Goal: Find specific page/section: Find specific page/section

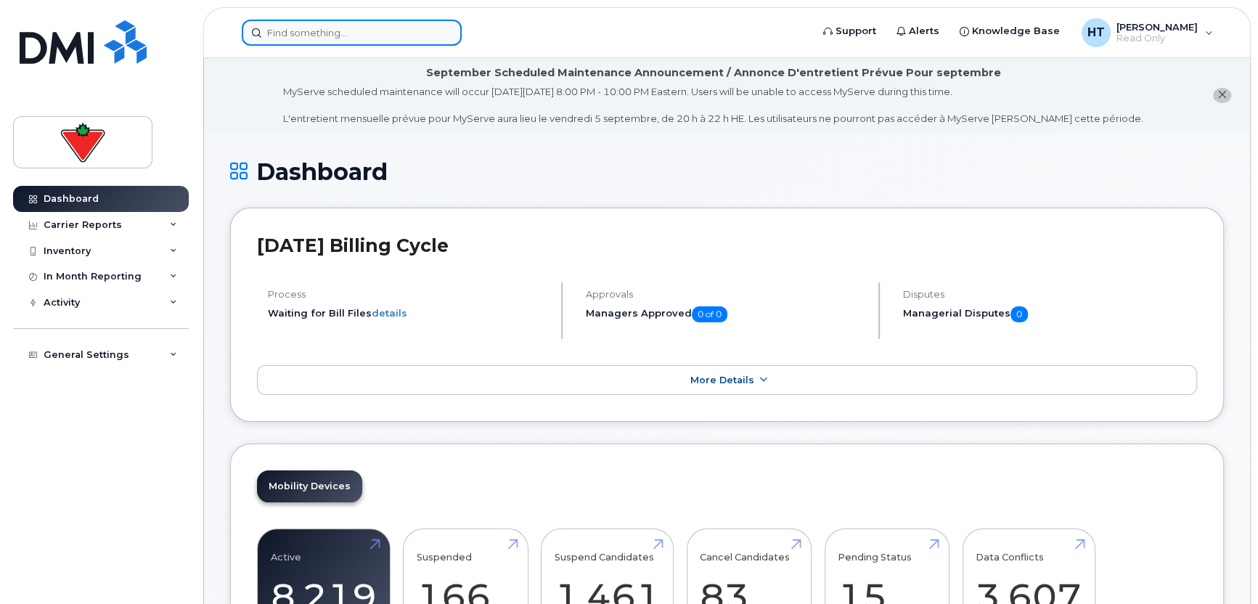
click at [305, 38] on input at bounding box center [352, 33] width 220 height 26
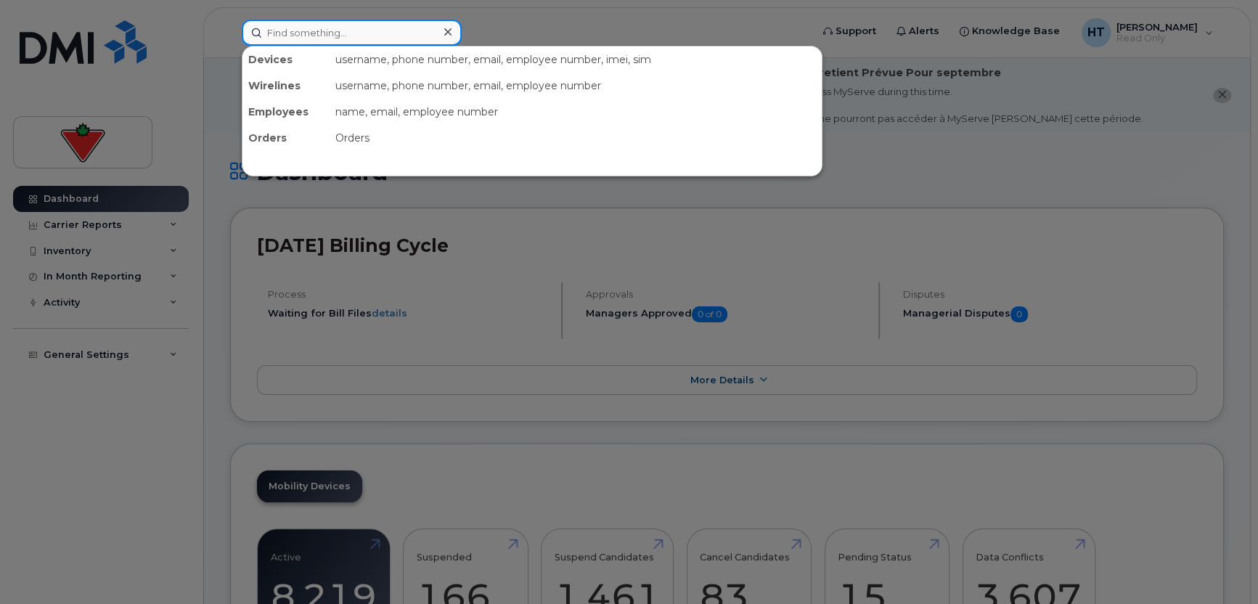
paste input "4163477974"
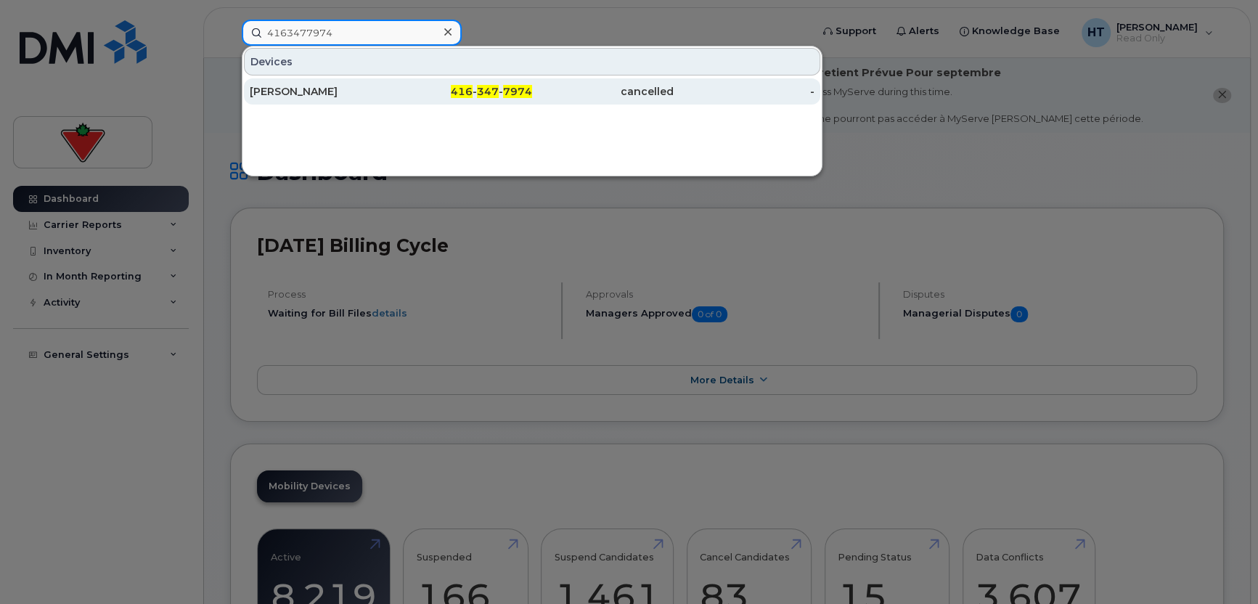
type input "4163477974"
click at [300, 87] on div "[PERSON_NAME]" at bounding box center [321, 91] width 142 height 15
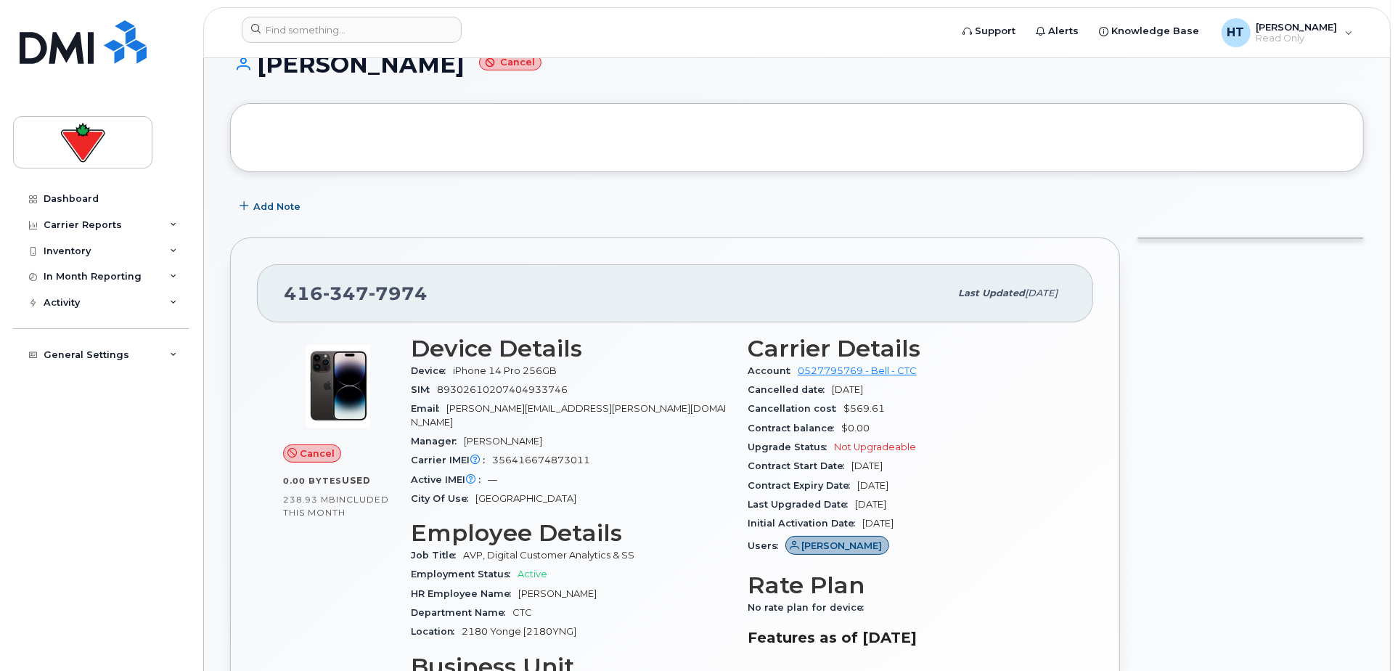
scroll to position [161, 0]
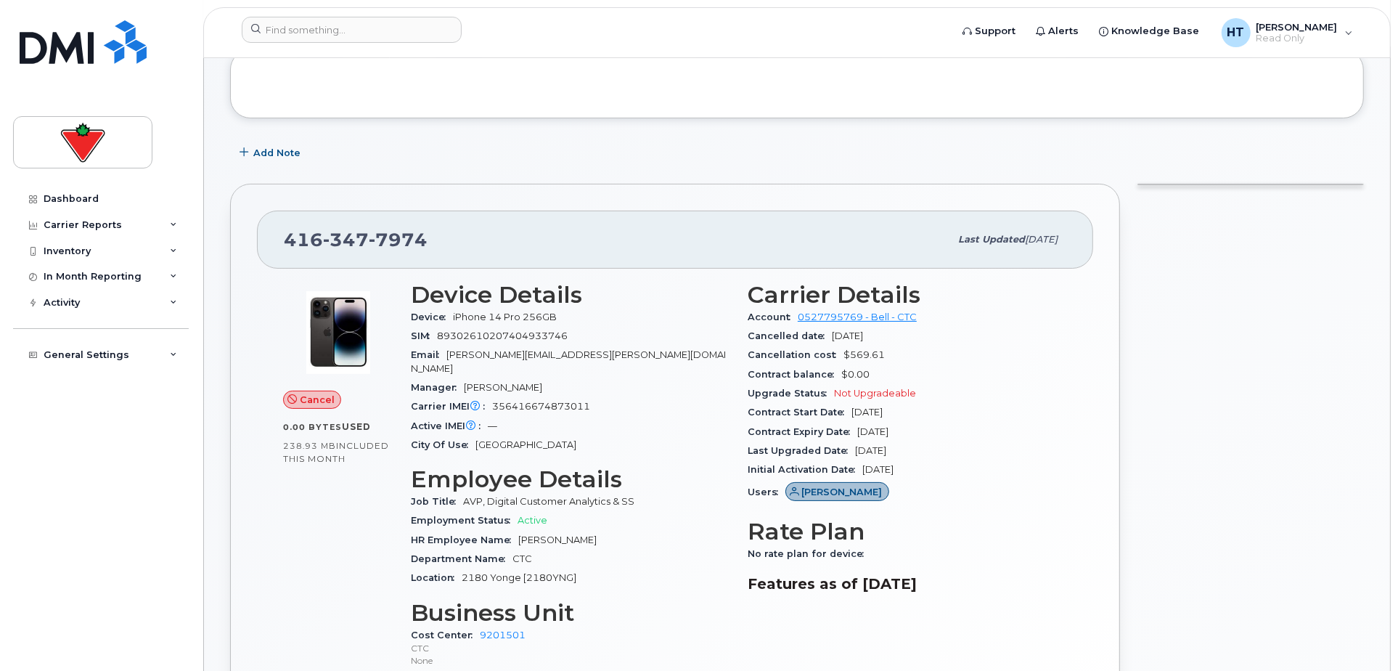
drag, startPoint x: 897, startPoint y: 336, endPoint x: 741, endPoint y: 335, distance: 156.8
click at [741, 335] on div "Carrier Details Account 0527795769 - Bell - CTC Cancelled date [DATE] Cancellat…" at bounding box center [907, 481] width 337 height 417
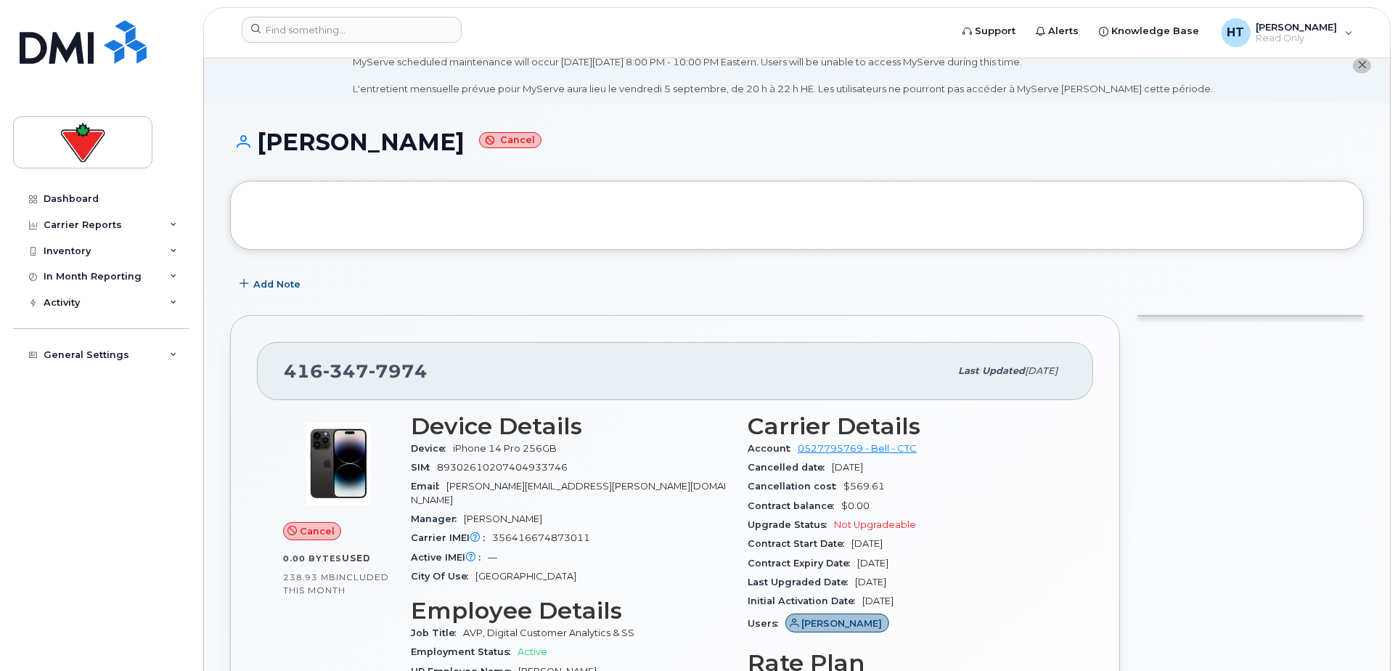
scroll to position [0, 0]
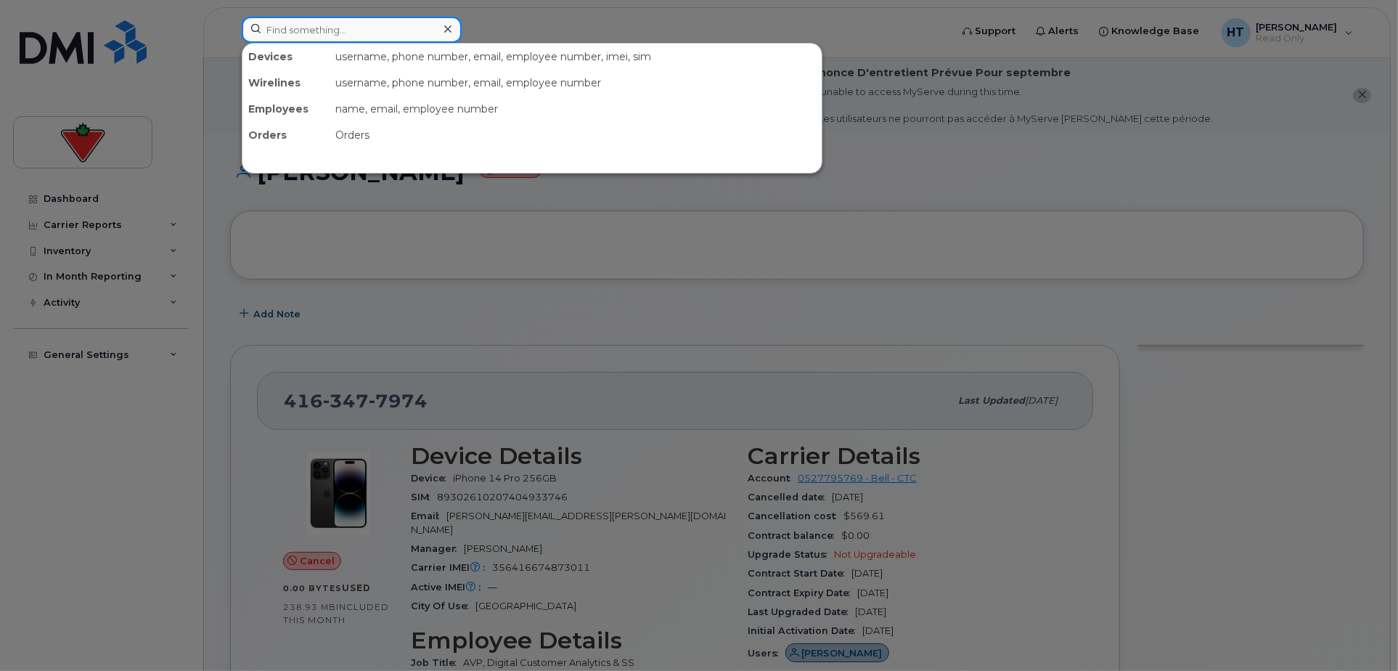
click at [343, 25] on input at bounding box center [352, 30] width 220 height 26
paste input "4164640612"
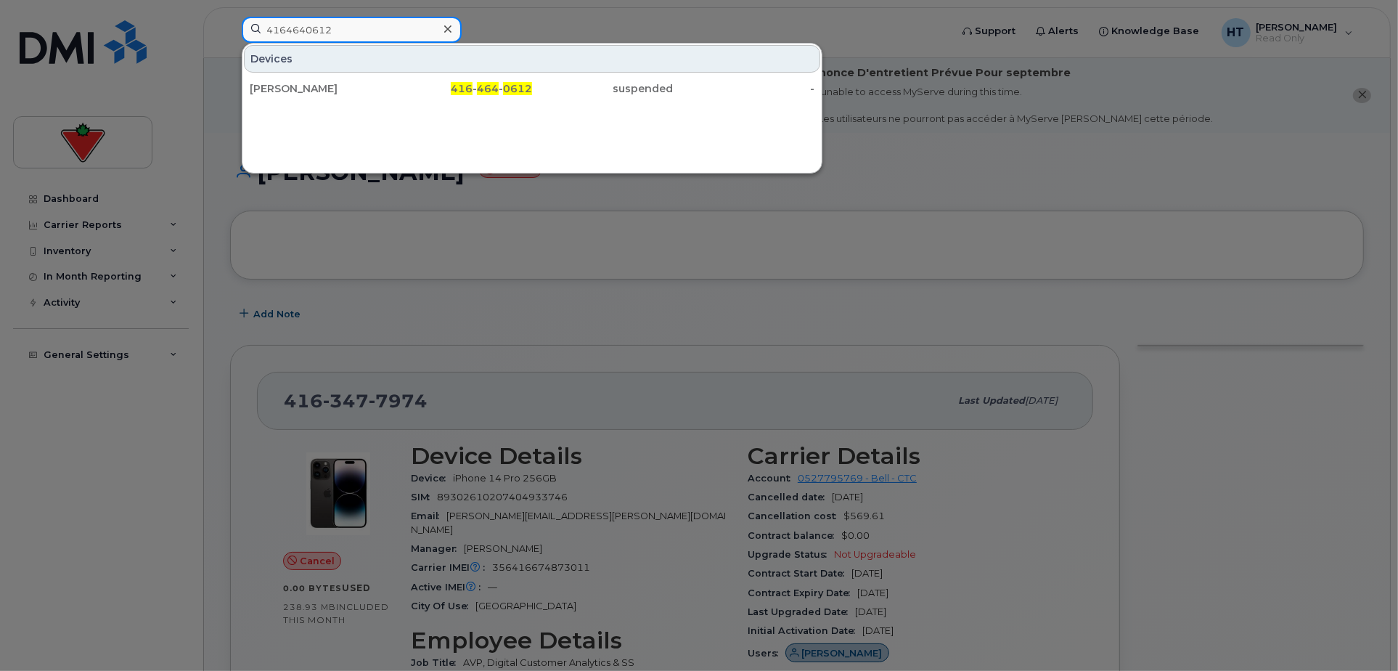
click at [359, 24] on input "4164640612" at bounding box center [352, 30] width 220 height 26
drag, startPoint x: 356, startPoint y: 29, endPoint x: 73, endPoint y: -7, distance: 285.5
paste input "53225"
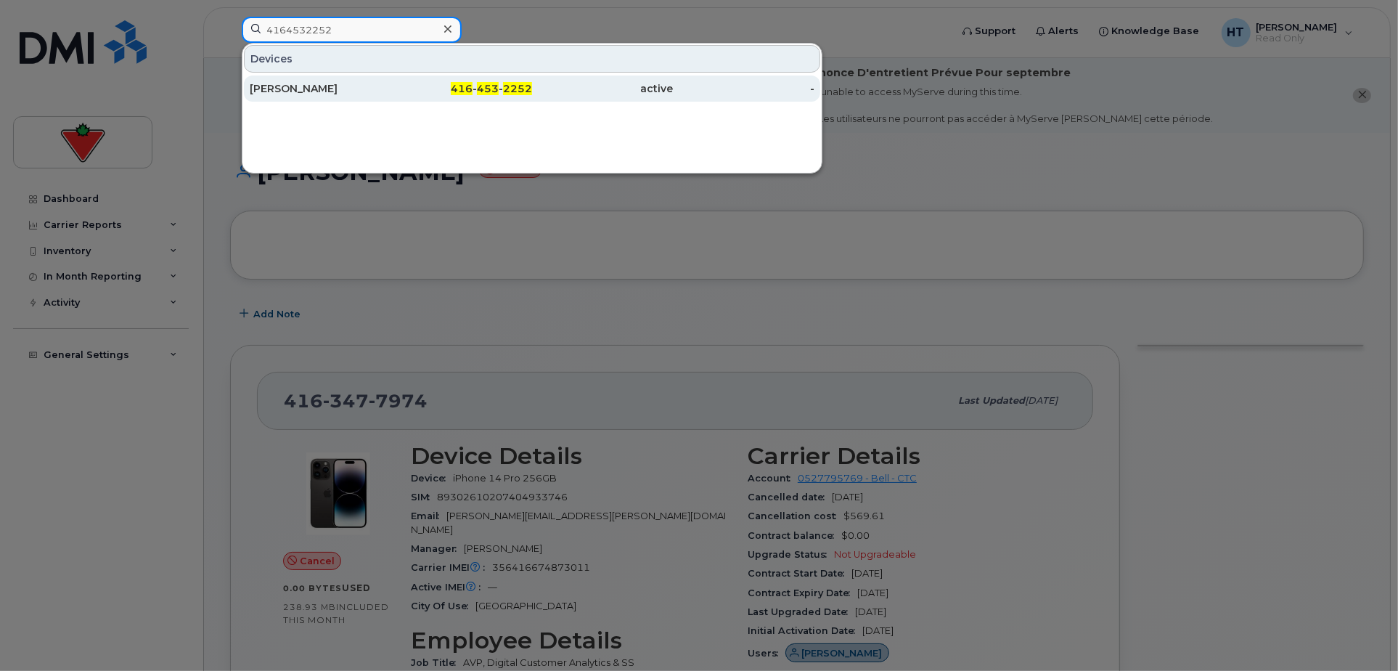
type input "4164532252"
click at [303, 91] on div "[PERSON_NAME]" at bounding box center [321, 88] width 142 height 15
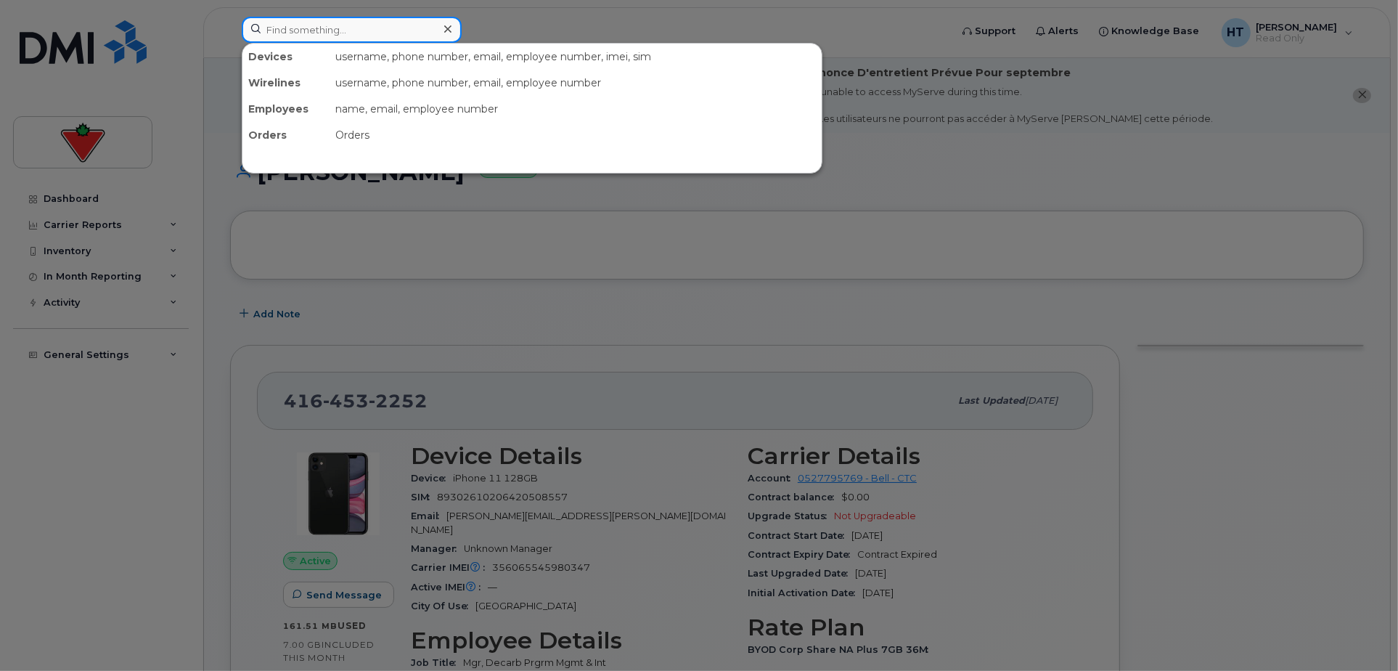
click at [383, 28] on input at bounding box center [352, 30] width 220 height 26
paste input "4164281634"
type input "4164281634"
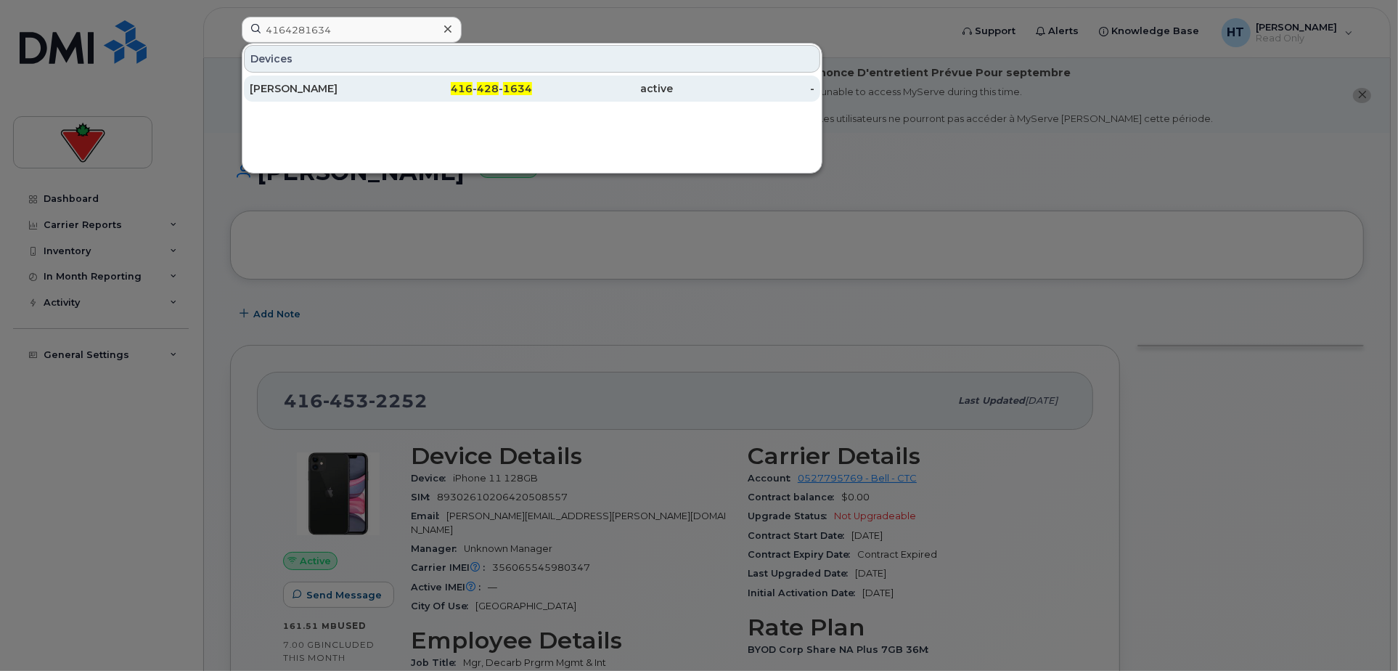
click at [277, 83] on div "Ann Ha" at bounding box center [321, 88] width 142 height 15
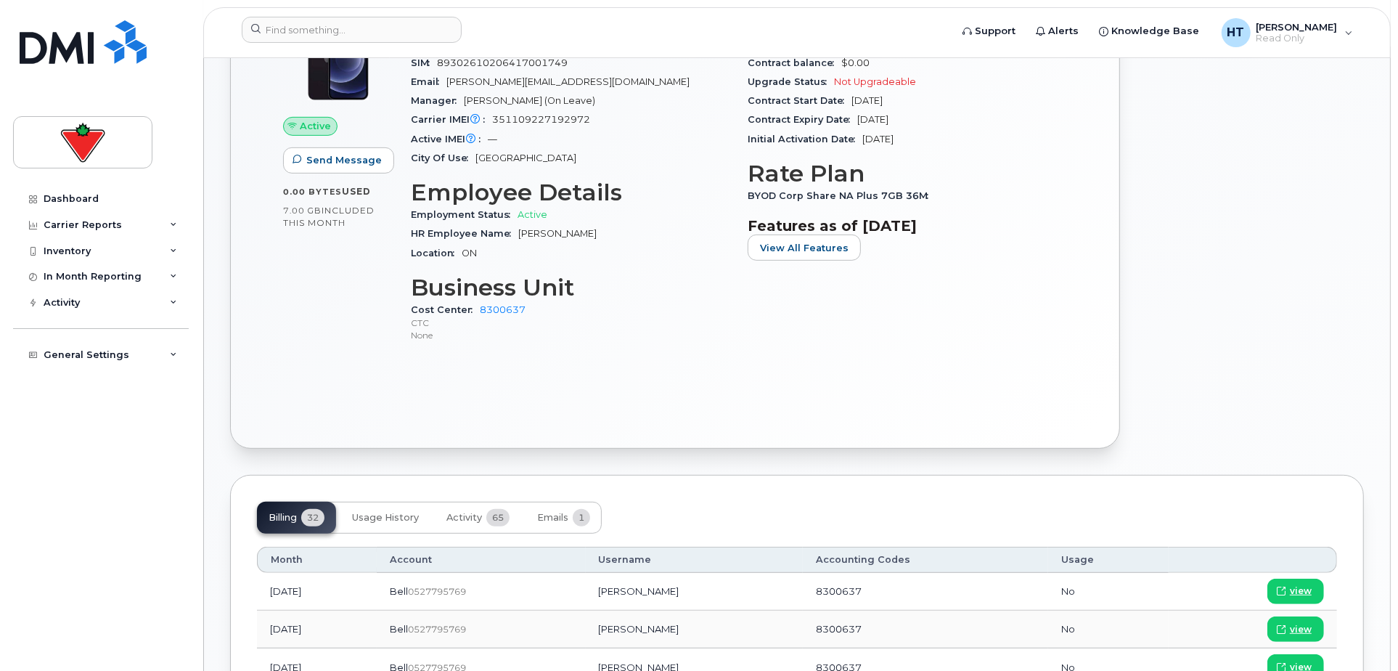
scroll to position [322, 0]
